Goal: Information Seeking & Learning: Learn about a topic

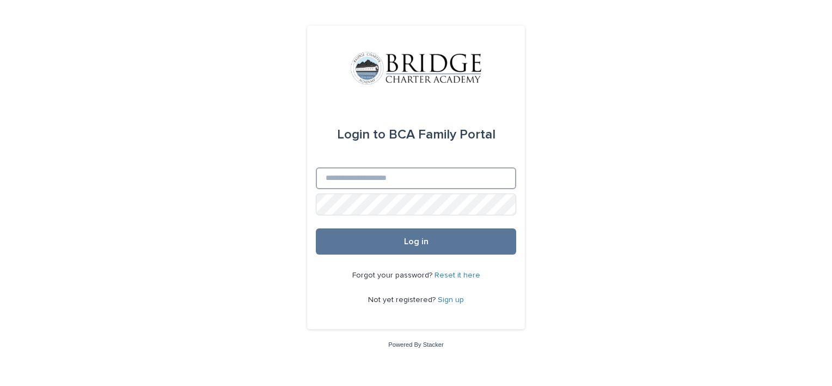
click at [374, 179] on input "Email" at bounding box center [416, 178] width 200 height 22
type input "**********"
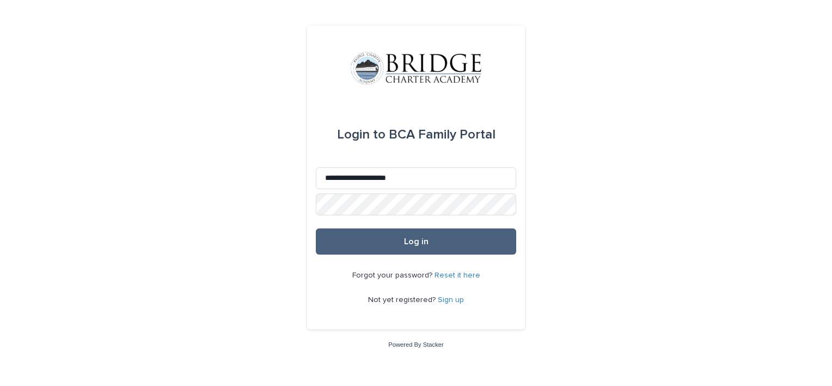
click at [423, 243] on span "Log in" at bounding box center [416, 241] width 25 height 9
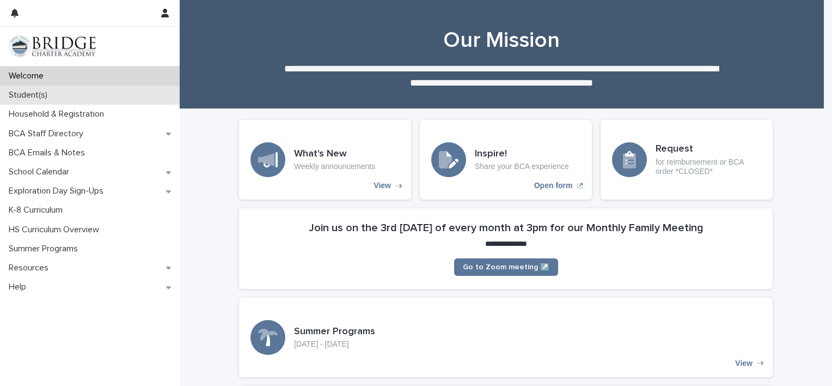
click at [141, 94] on div "Student(s)" at bounding box center [90, 95] width 180 height 19
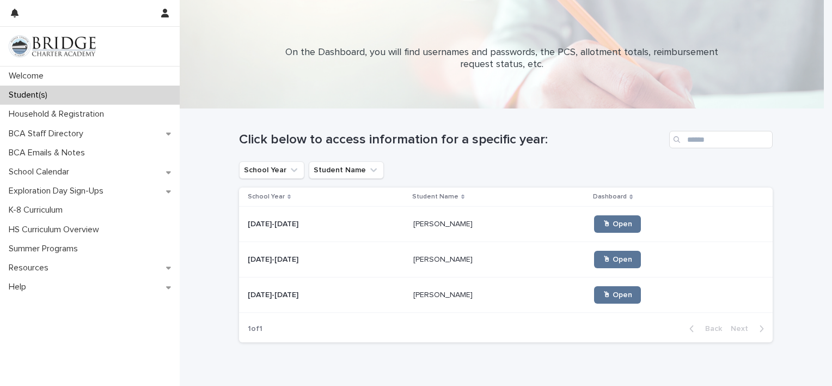
click at [416, 224] on p "[PERSON_NAME]" at bounding box center [444, 222] width 62 height 11
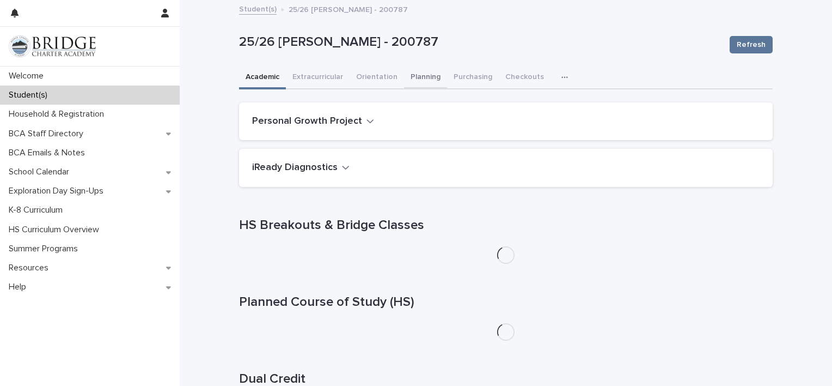
click at [409, 76] on button "Planning" at bounding box center [425, 77] width 43 height 23
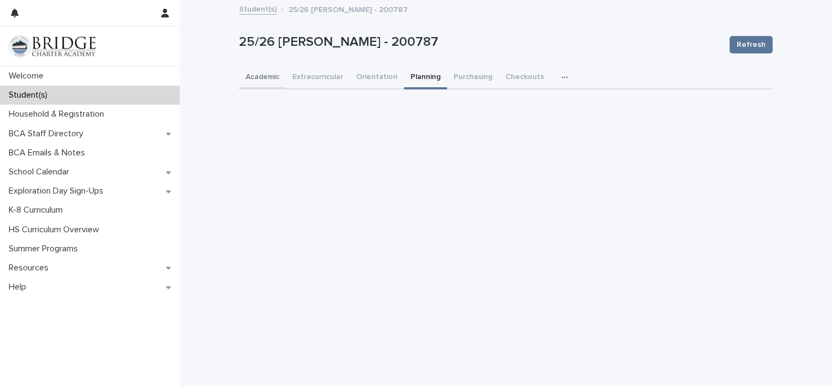
click at [264, 72] on button "Academic" at bounding box center [262, 77] width 47 height 23
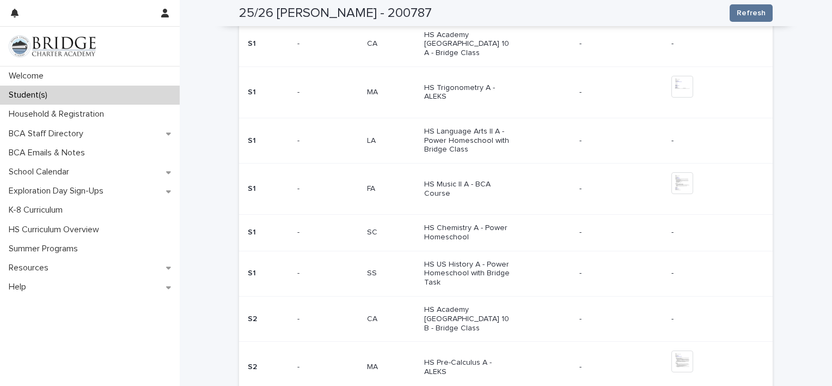
scroll to position [462, 0]
click at [115, 91] on div "Student(s)" at bounding box center [90, 95] width 180 height 19
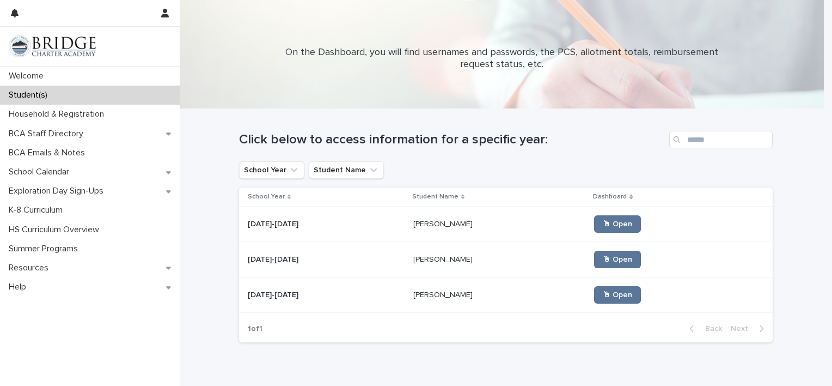
click at [428, 292] on p "[PERSON_NAME]" at bounding box center [444, 293] width 62 height 11
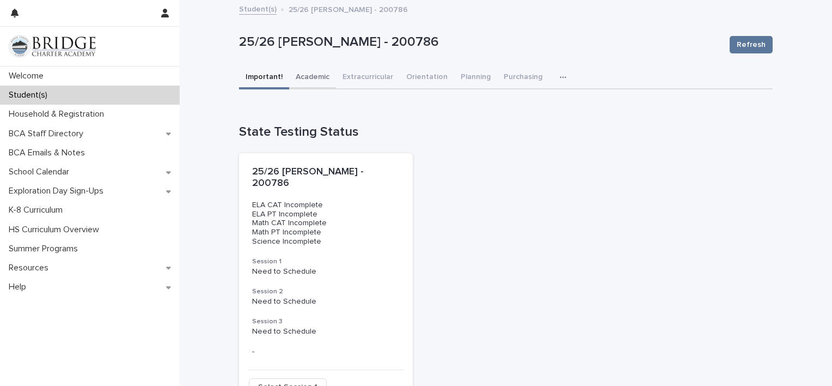
click at [309, 76] on button "Academic" at bounding box center [312, 77] width 47 height 23
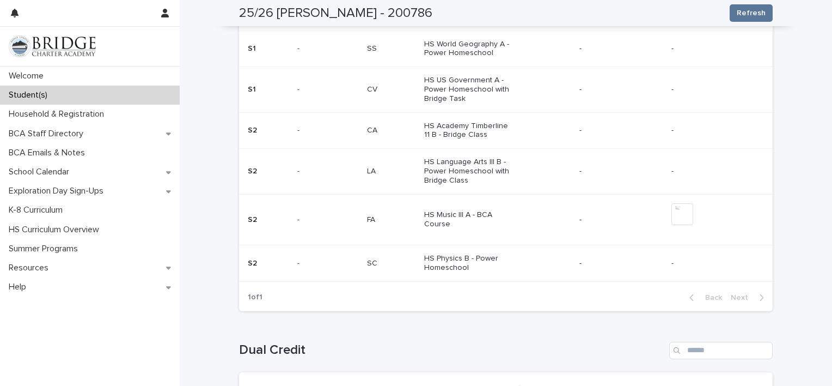
scroll to position [530, 0]
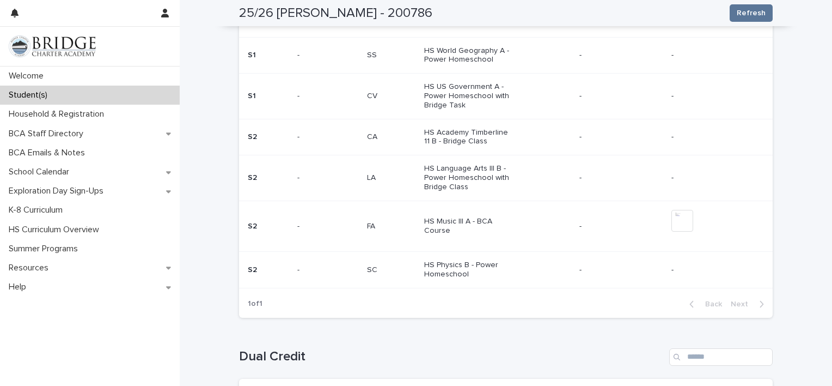
click at [74, 95] on div "Student(s)" at bounding box center [90, 95] width 180 height 19
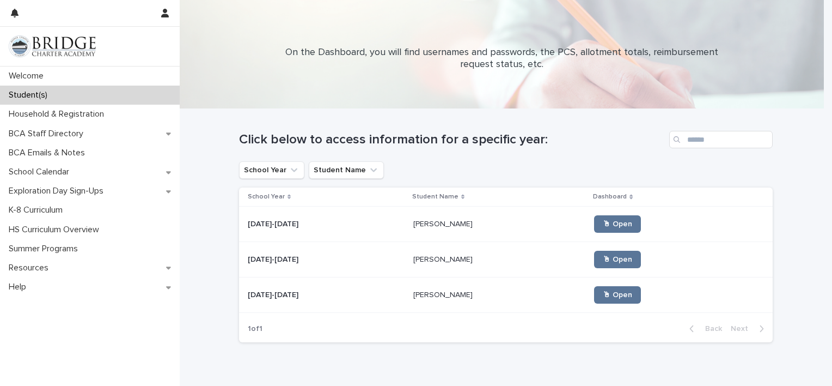
click at [413, 255] on p "[PERSON_NAME]" at bounding box center [444, 258] width 62 height 11
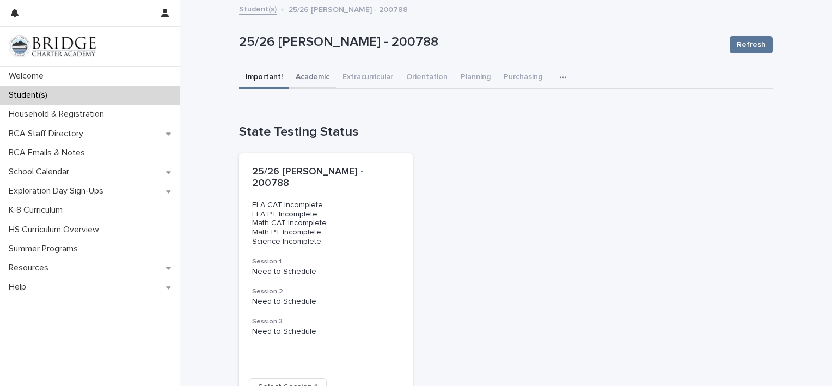
click at [309, 82] on button "Academic" at bounding box center [312, 77] width 47 height 23
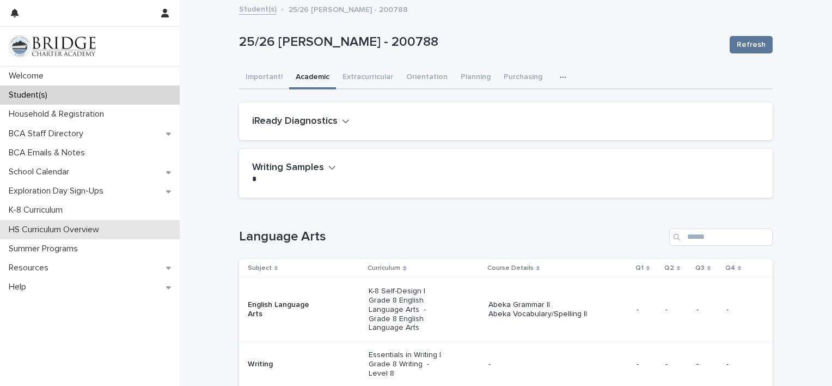
click at [77, 228] on p "HS Curriculum Overview" at bounding box center [56, 229] width 104 height 10
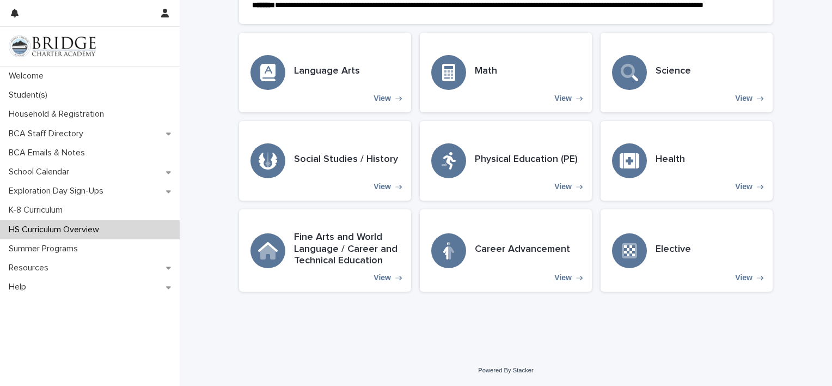
scroll to position [314, 0]
click at [667, 75] on h3 "Science" at bounding box center [673, 71] width 35 height 12
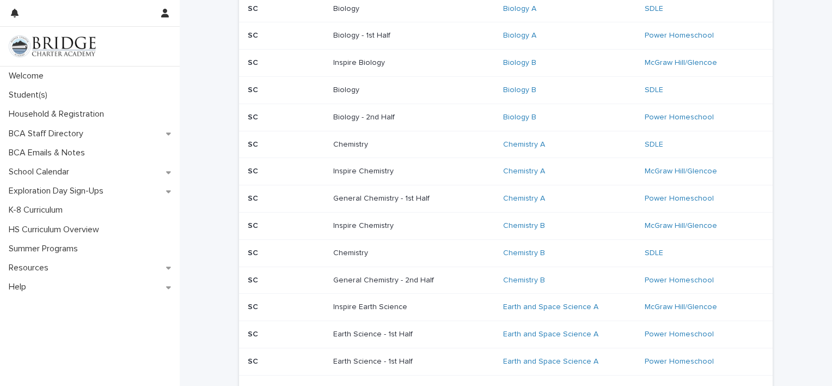
scroll to position [299, 0]
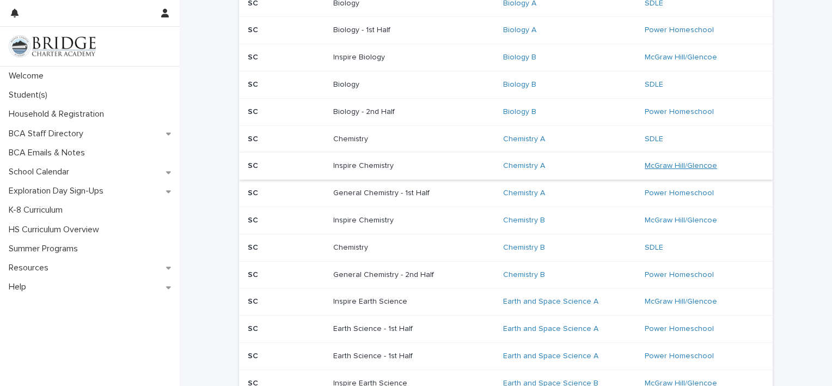
click at [664, 162] on link "McGraw Hill/Glencoe" at bounding box center [681, 165] width 72 height 9
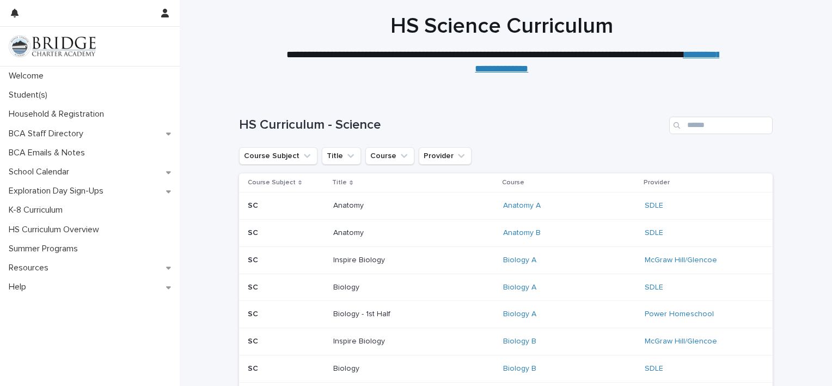
scroll to position [16, 0]
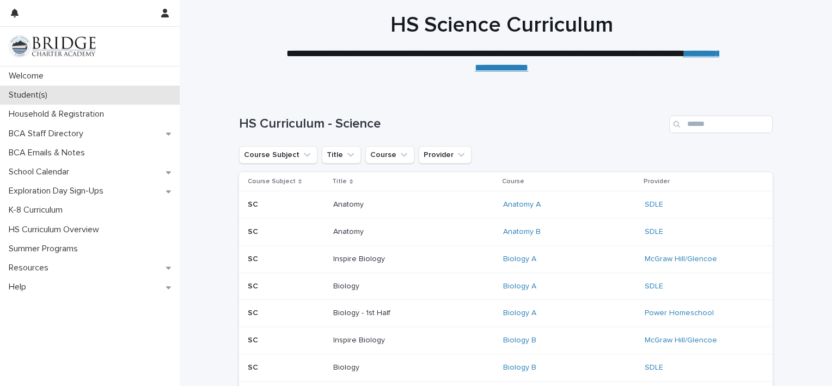
click at [41, 93] on p "Student(s)" at bounding box center [30, 95] width 52 height 10
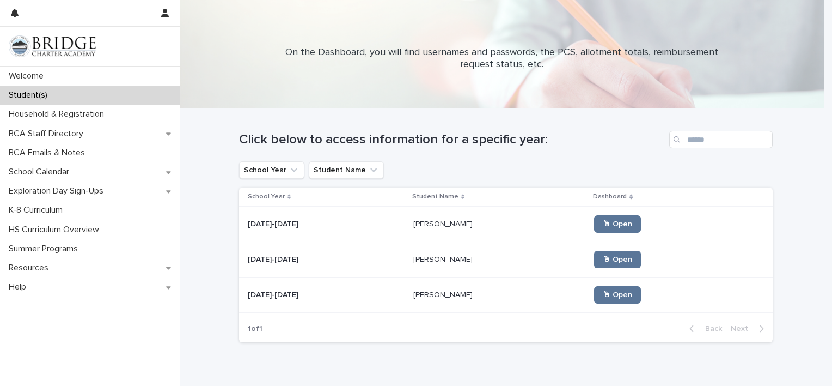
click at [425, 257] on p "[PERSON_NAME]" at bounding box center [444, 258] width 62 height 11
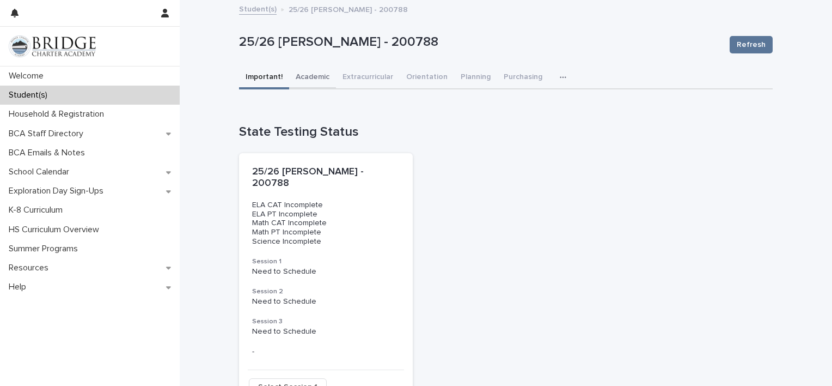
click at [309, 75] on button "Academic" at bounding box center [312, 77] width 47 height 23
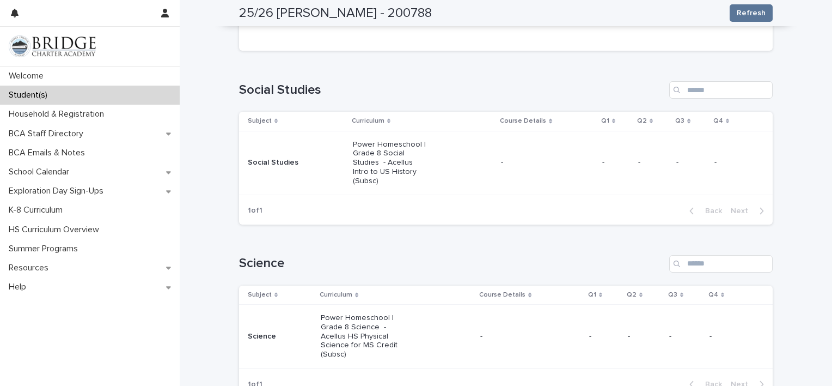
scroll to position [565, 0]
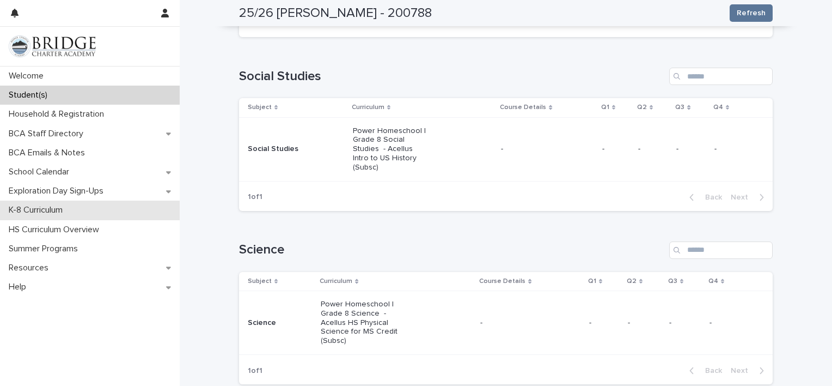
click at [46, 207] on p "K-8 Curriculum" at bounding box center [37, 210] width 67 height 10
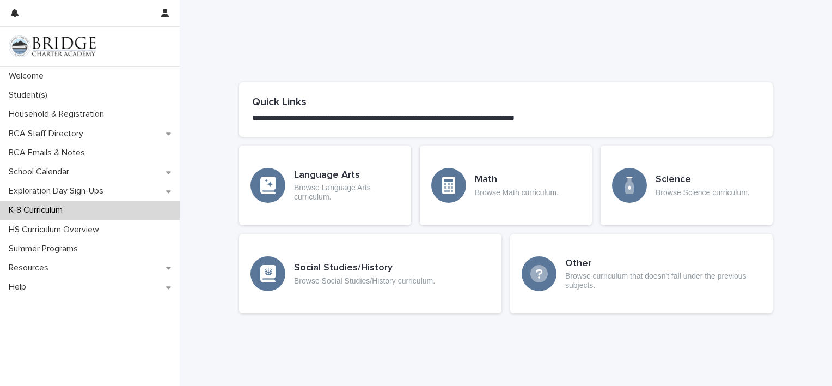
scroll to position [534, 0]
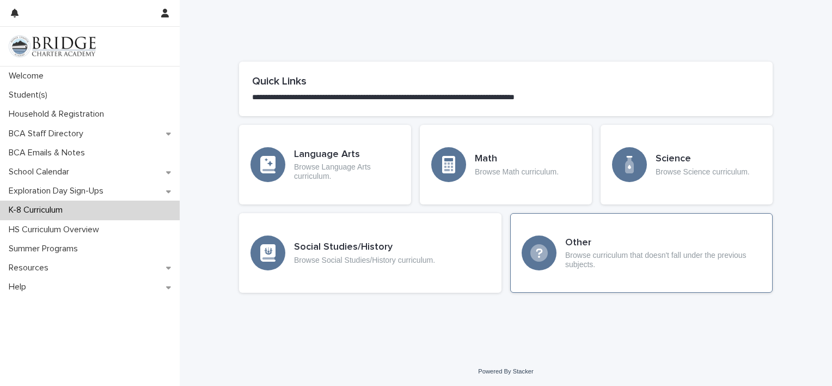
click at [602, 258] on p "Browse curriculum that doesn't fall under the previous subjects." at bounding box center [663, 260] width 196 height 19
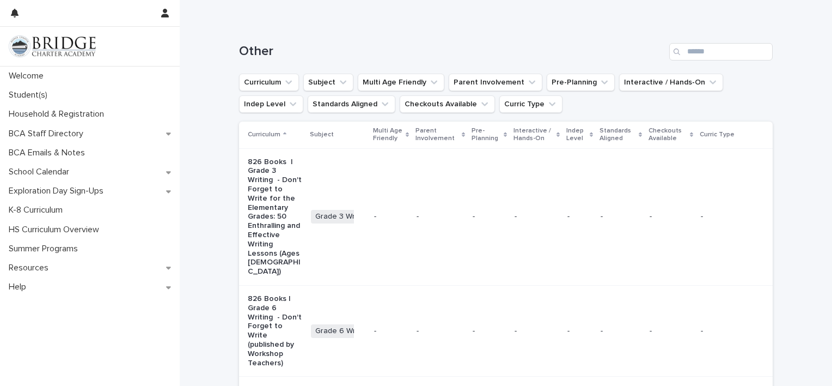
scroll to position [100, 0]
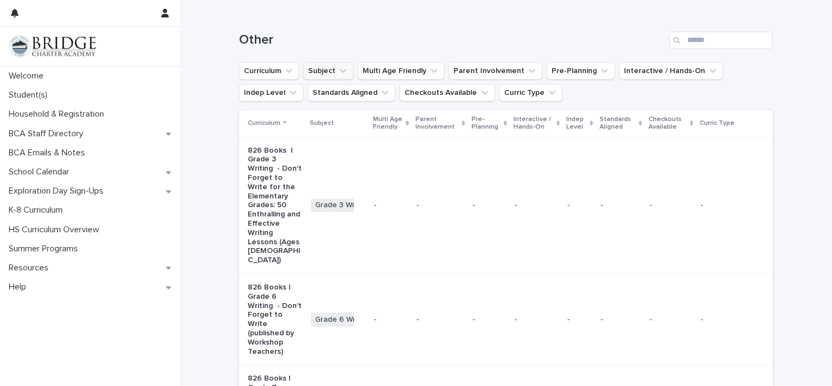
click at [338, 70] on icon "Subject" at bounding box center [343, 70] width 11 height 11
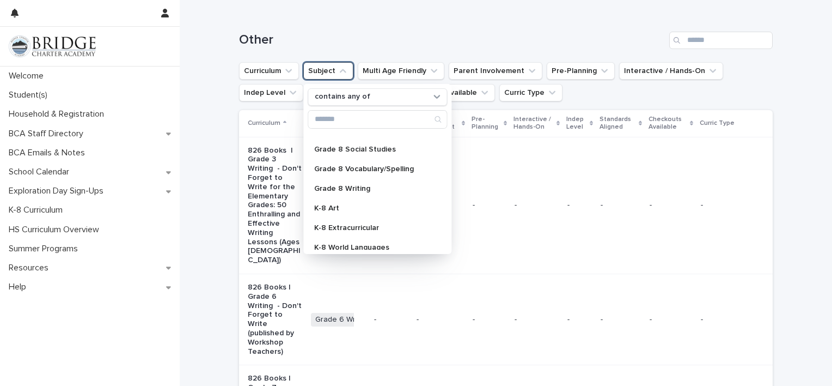
scroll to position [1865, 0]
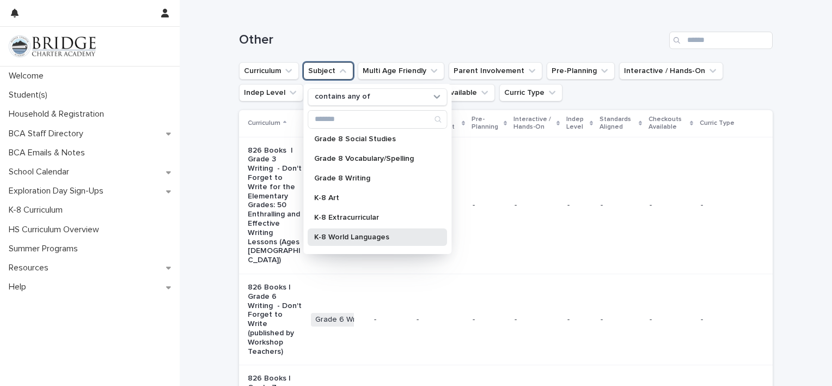
click at [341, 235] on p "K-8 World Languages" at bounding box center [371, 237] width 115 height 8
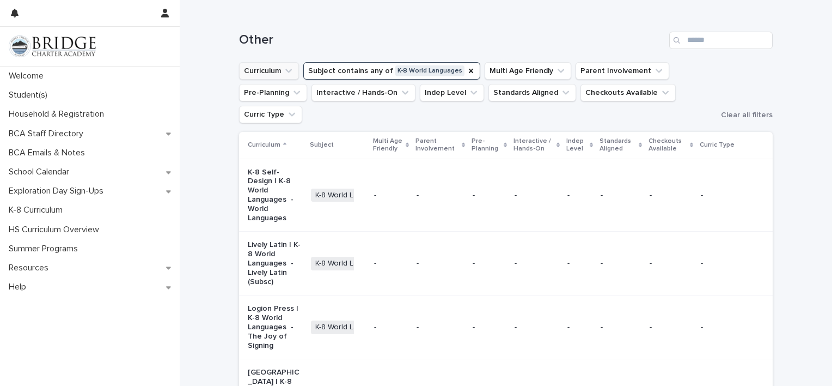
click at [283, 70] on icon "Curriculum" at bounding box center [288, 70] width 11 height 11
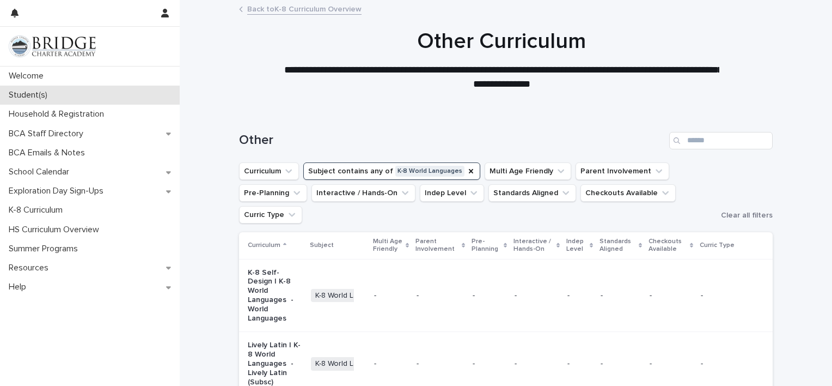
click at [44, 93] on p "Student(s)" at bounding box center [30, 95] width 52 height 10
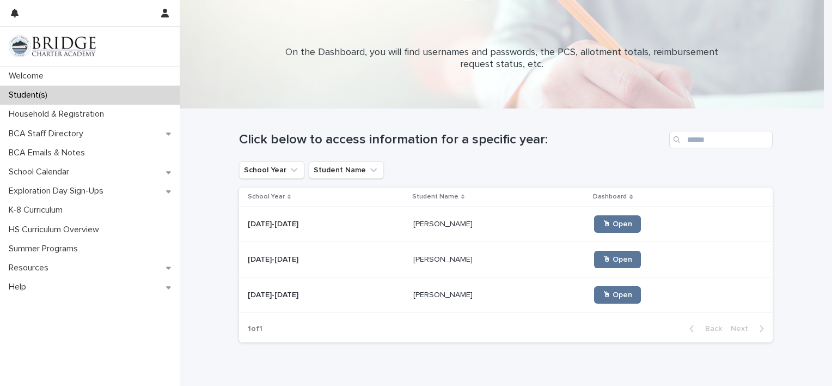
click at [78, 94] on div "Student(s)" at bounding box center [90, 95] width 180 height 19
click at [166, 13] on icon "button" at bounding box center [165, 13] width 8 height 9
click at [116, 44] on p "Log Out" at bounding box center [133, 46] width 69 height 19
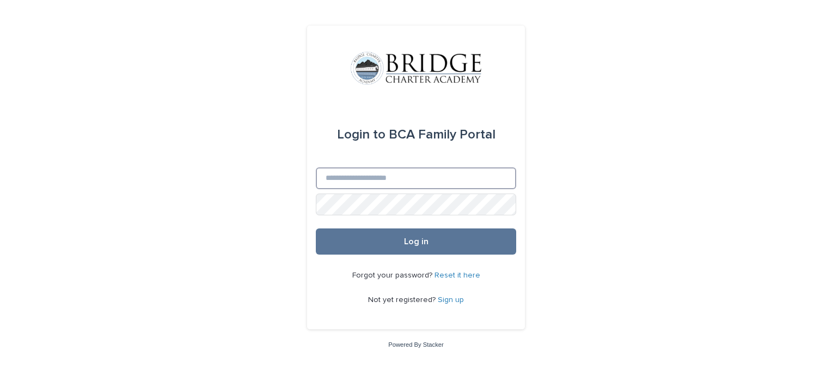
click at [353, 178] on input "Email" at bounding box center [416, 178] width 200 height 22
type input "**********"
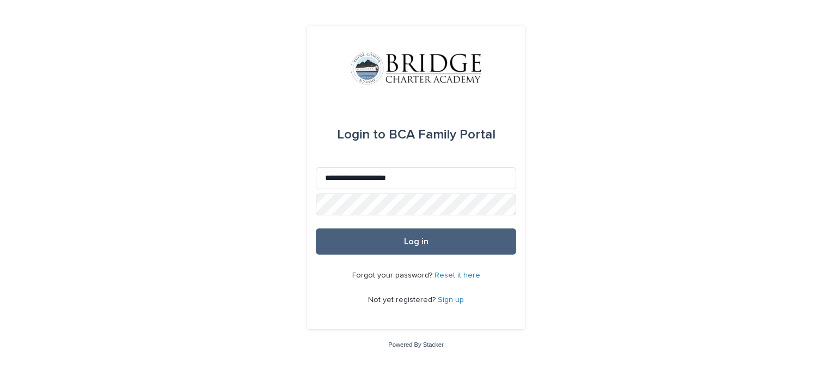
click at [383, 236] on button "Log in" at bounding box center [416, 241] width 200 height 26
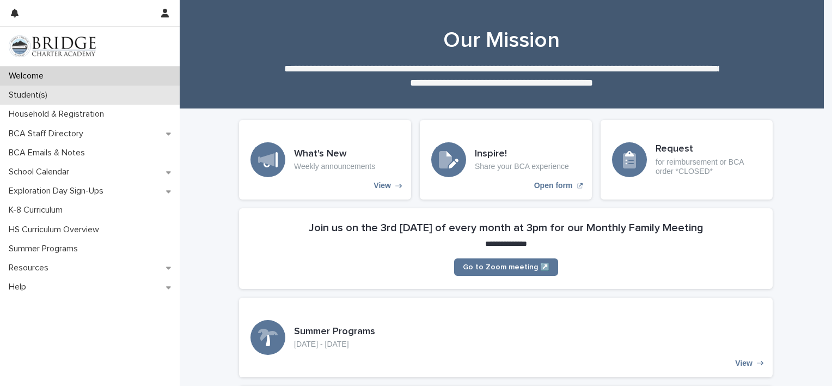
click at [46, 95] on p "Student(s)" at bounding box center [30, 95] width 52 height 10
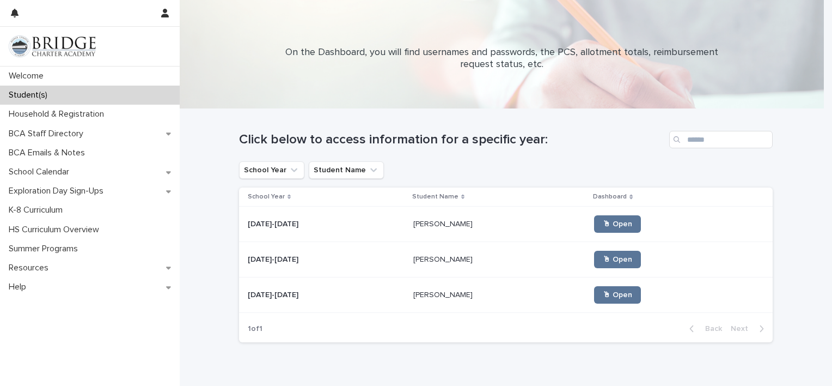
click at [427, 218] on p "[PERSON_NAME]" at bounding box center [444, 222] width 62 height 11
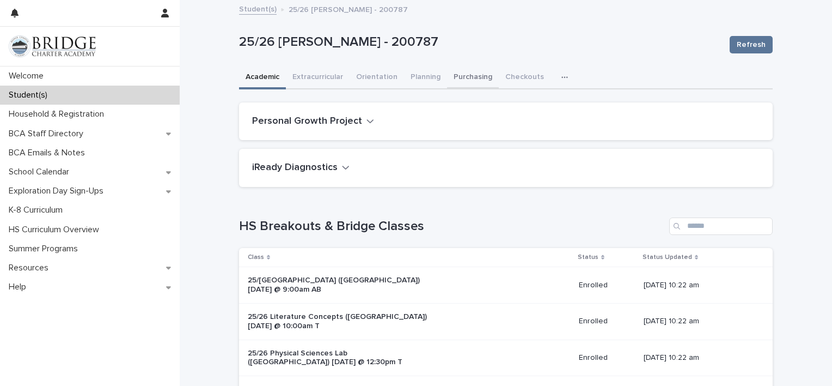
click at [464, 74] on button "Purchasing" at bounding box center [473, 77] width 52 height 23
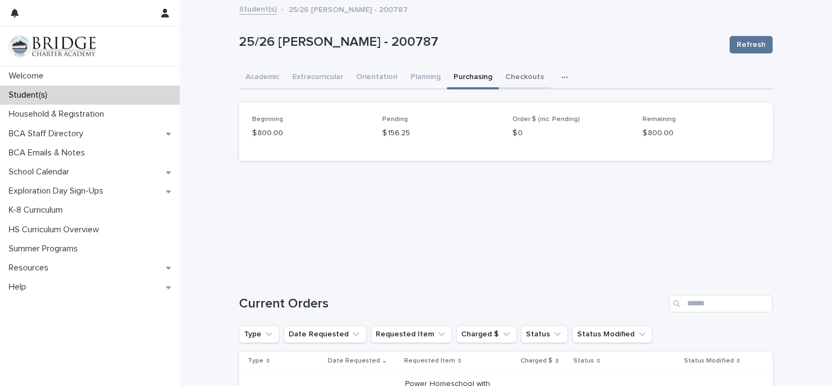
click at [522, 76] on button "Checkouts" at bounding box center [525, 77] width 52 height 23
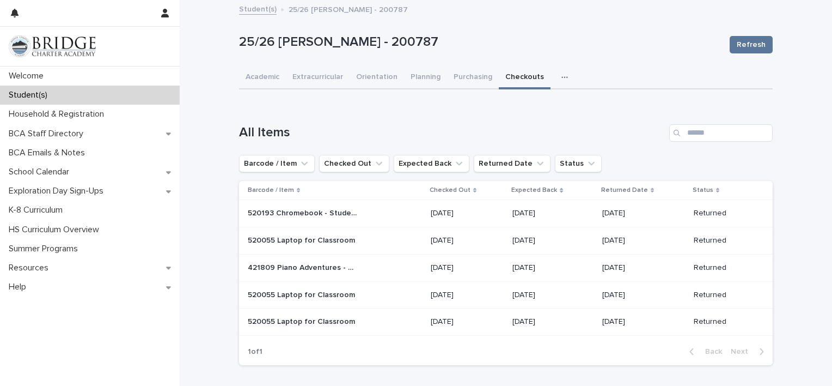
click at [252, 10] on link "Student(s)" at bounding box center [258, 8] width 38 height 13
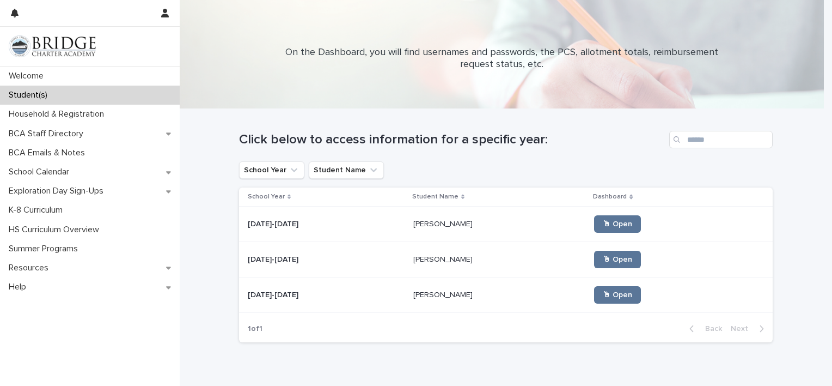
click at [424, 296] on p "[PERSON_NAME]" at bounding box center [444, 293] width 62 height 11
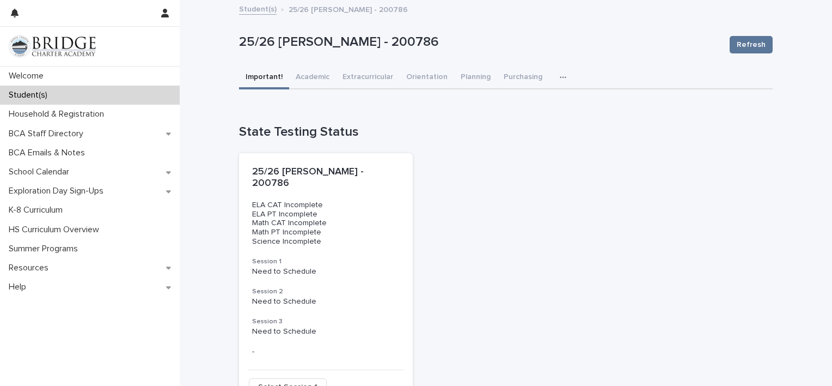
click at [560, 76] on icon "button" at bounding box center [563, 78] width 7 height 8
click at [528, 99] on button "Checkouts" at bounding box center [530, 106] width 72 height 16
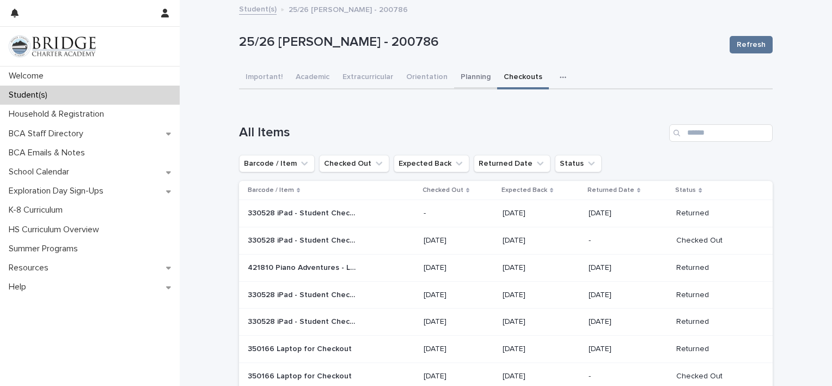
click at [468, 73] on button "Planning" at bounding box center [475, 77] width 43 height 23
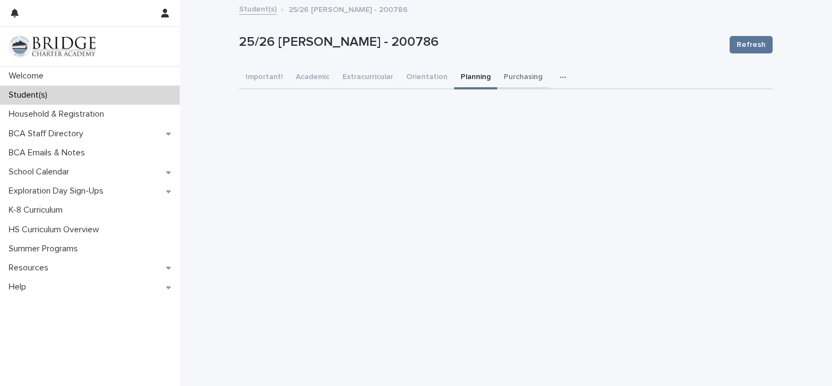
click at [507, 74] on button "Purchasing" at bounding box center [523, 77] width 52 height 23
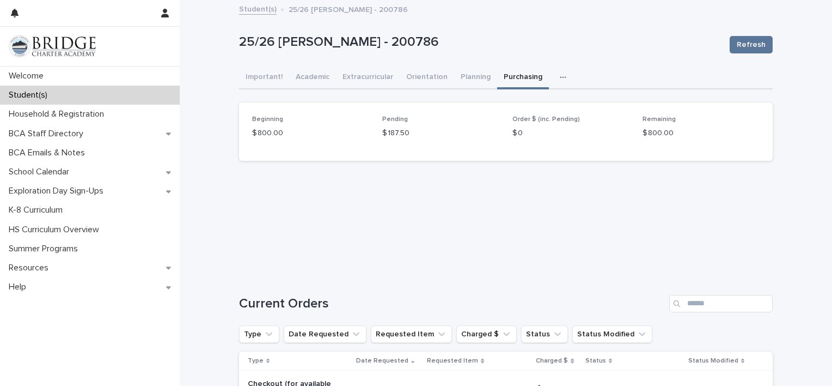
click at [252, 13] on link "Student(s)" at bounding box center [258, 8] width 38 height 13
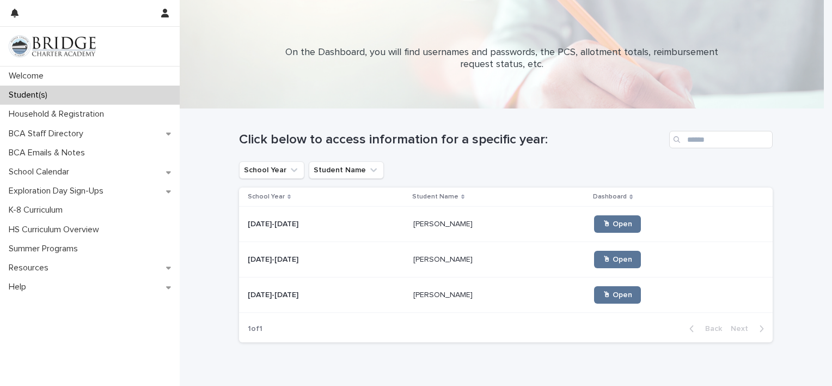
click at [423, 259] on p "[PERSON_NAME]" at bounding box center [444, 258] width 62 height 11
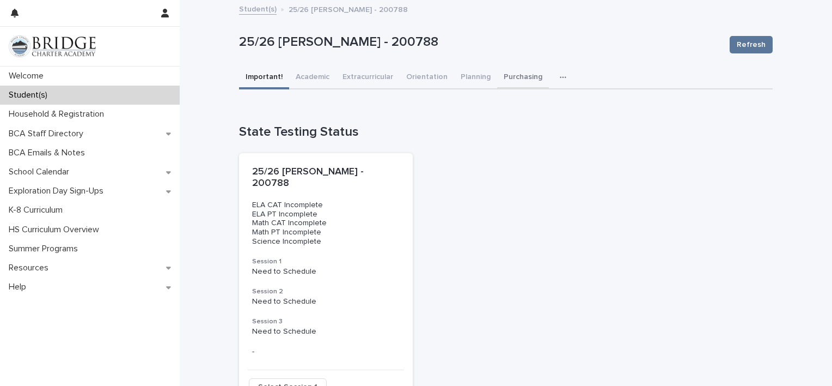
click at [521, 77] on button "Purchasing" at bounding box center [523, 77] width 52 height 23
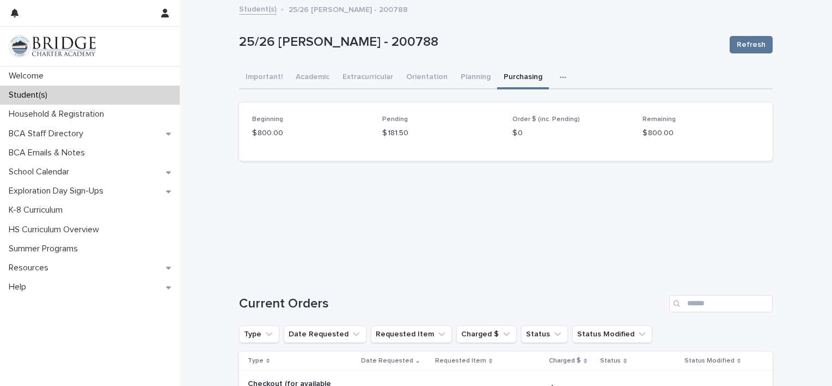
click at [253, 9] on link "Student(s)" at bounding box center [258, 8] width 38 height 13
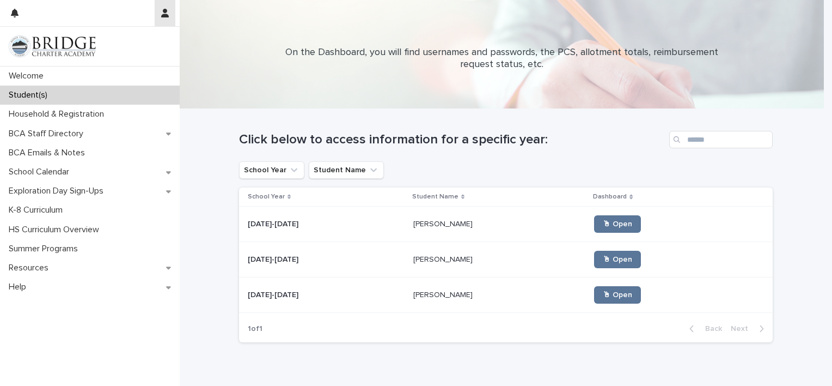
click at [168, 17] on button "button" at bounding box center [165, 13] width 21 height 26
click at [111, 50] on p "Log Out" at bounding box center [133, 46] width 69 height 19
